Goal: Transaction & Acquisition: Obtain resource

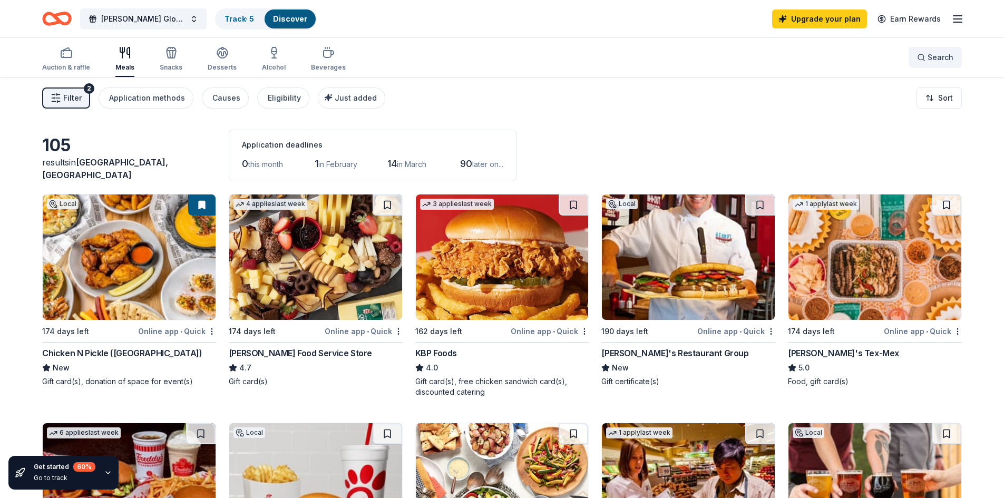
click at [915, 61] on button "Search" at bounding box center [934, 57] width 53 height 21
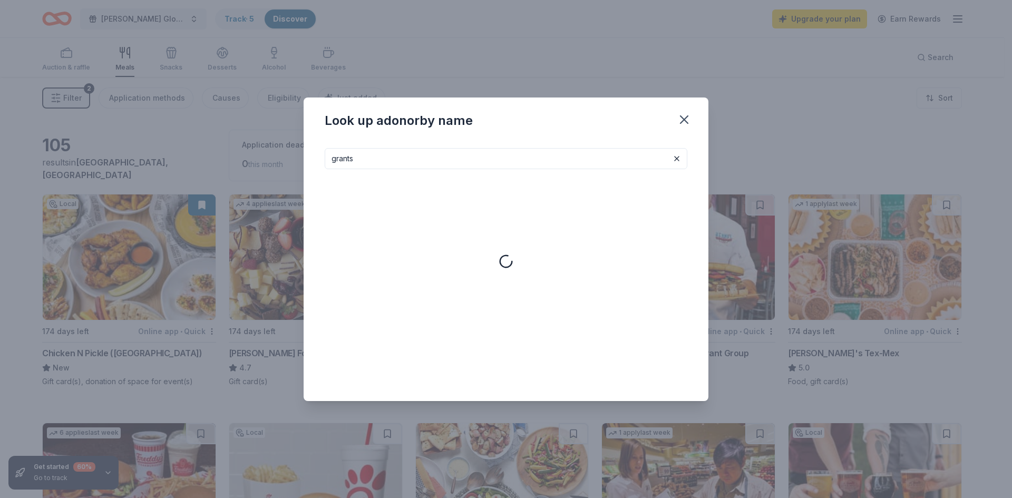
type input "grants"
click at [686, 119] on icon "button" at bounding box center [683, 119] width 15 height 15
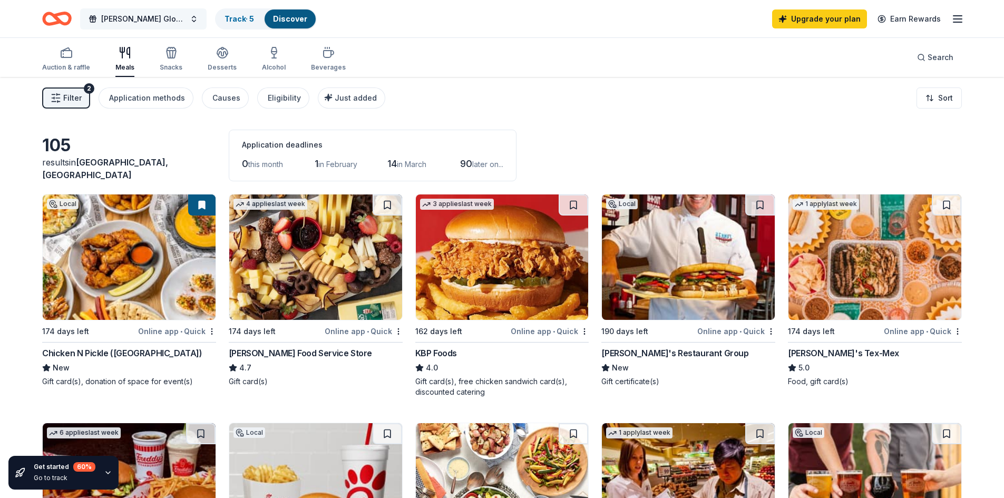
click at [122, 18] on span "Frederick Haynes Global Prep Academy at Paul Quinn" at bounding box center [143, 19] width 84 height 13
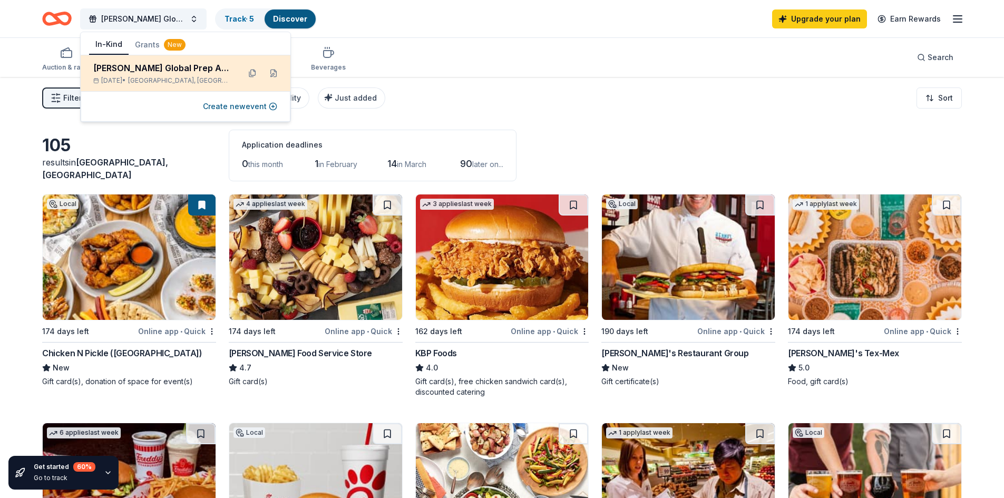
click at [122, 70] on div "Frederick Haynes Global Prep Academy at Paul Quinn" at bounding box center [162, 68] width 138 height 13
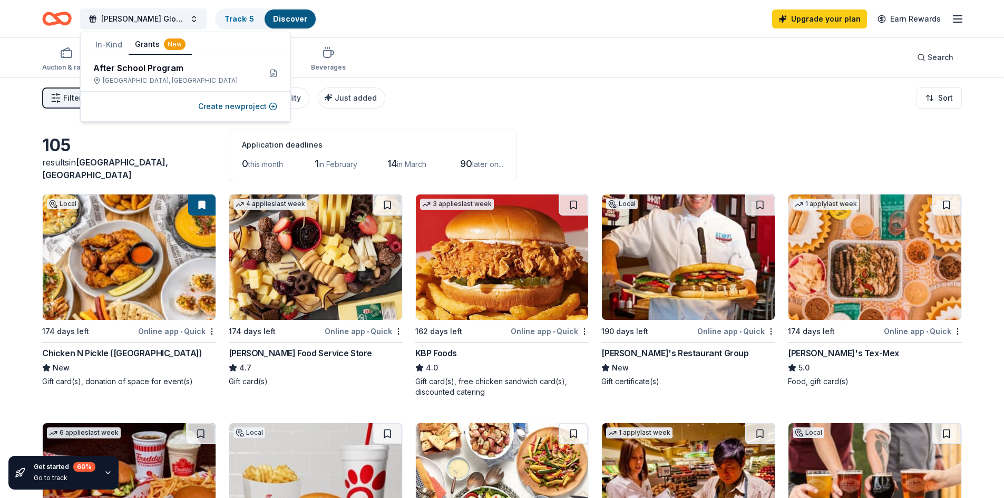
click at [141, 40] on button "Grants New" at bounding box center [160, 45] width 63 height 20
click at [141, 63] on div "After School Program" at bounding box center [172, 68] width 159 height 13
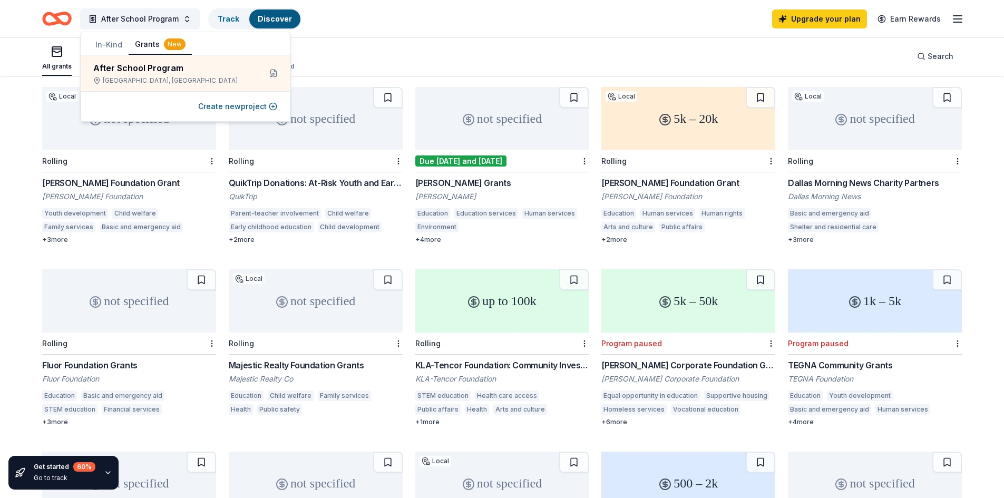
scroll to position [49, 0]
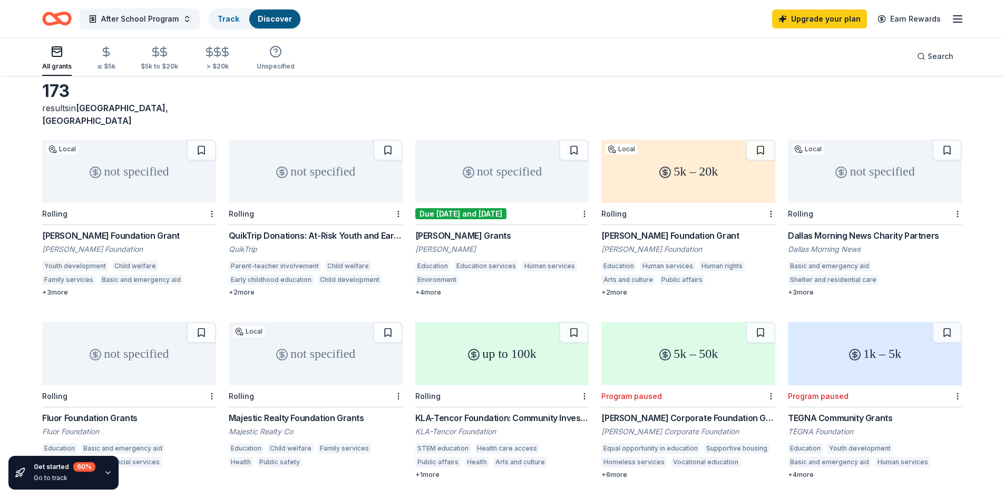
click at [505, 180] on div "not specified" at bounding box center [502, 171] width 174 height 63
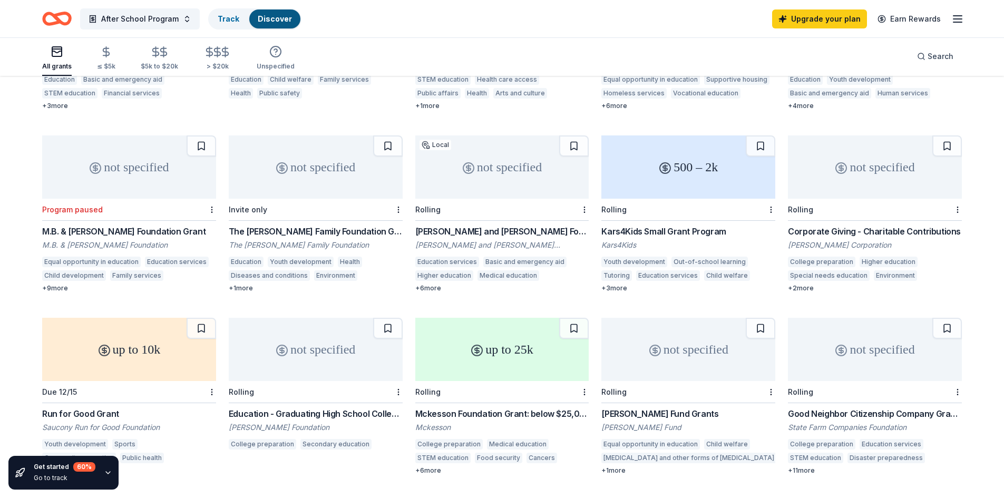
scroll to position [470, 0]
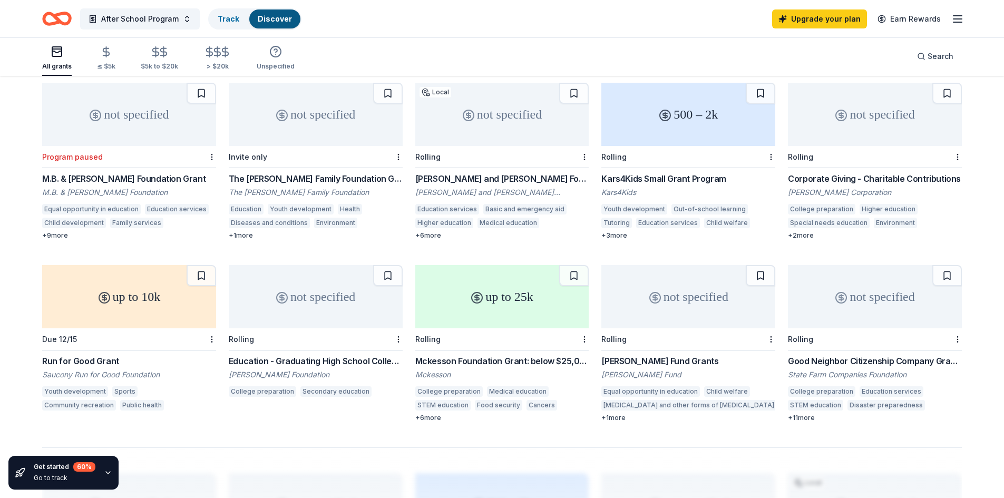
click at [639, 172] on div "Kars4Kids Small Grant Program" at bounding box center [688, 178] width 174 height 13
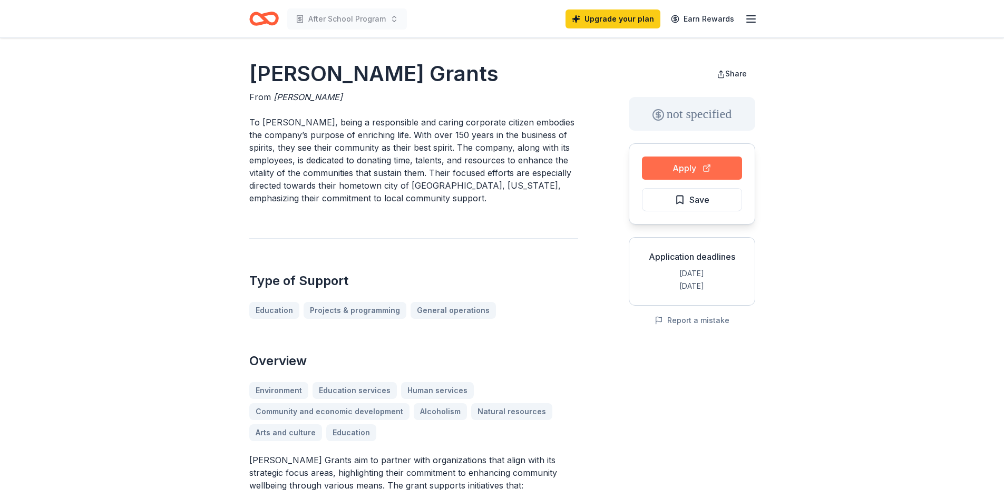
click at [674, 170] on button "Apply" at bounding box center [692, 167] width 100 height 23
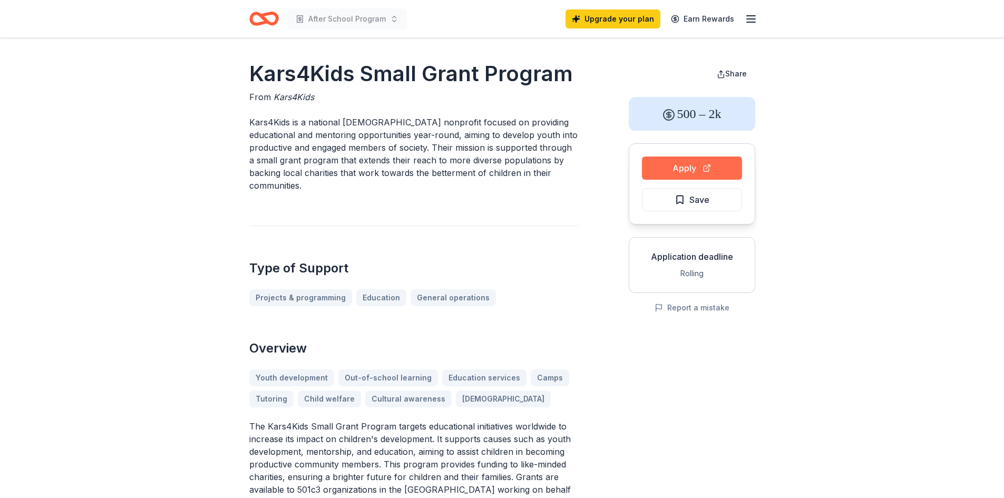
click at [689, 171] on button "Apply" at bounding box center [692, 167] width 100 height 23
